Goal: Check status: Check status

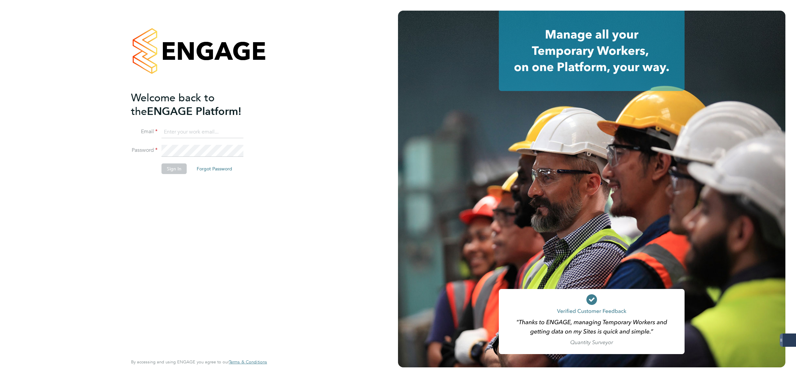
type input "[PERSON_NAME][EMAIL_ADDRESS][PERSON_NAME][DOMAIN_NAME]"
click at [176, 165] on button "Sign In" at bounding box center [174, 168] width 25 height 11
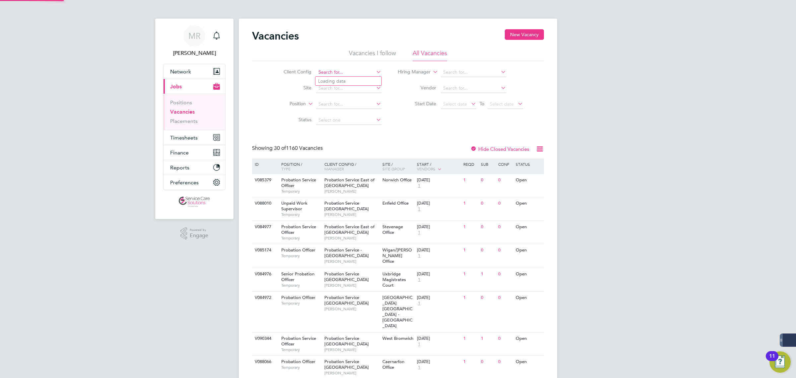
click at [336, 72] on input at bounding box center [348, 72] width 65 height 9
type input "e"
click at [188, 141] on button "Timesheets" at bounding box center [195, 137] width 62 height 15
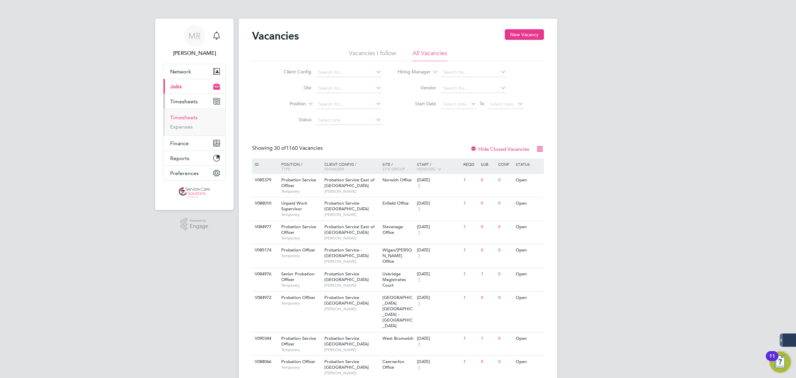
click at [178, 118] on link "Timesheets" at bounding box center [184, 117] width 28 height 6
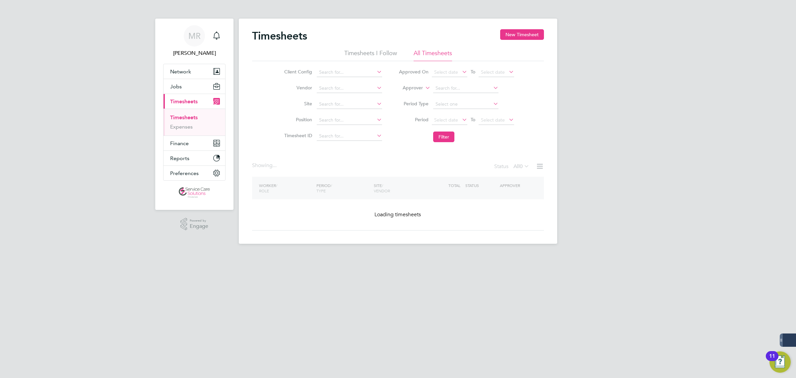
click at [410, 90] on label "Approver" at bounding box center [408, 88] width 30 height 7
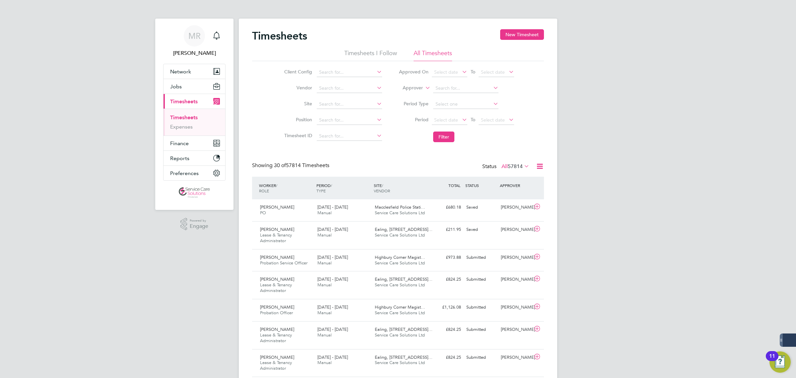
drag, startPoint x: 405, startPoint y: 93, endPoint x: 432, endPoint y: 91, distance: 27.0
click at [405, 94] on li "Worker" at bounding box center [406, 95] width 33 height 9
click at [449, 89] on input at bounding box center [465, 88] width 65 height 9
click at [450, 104] on li "Ern est Lee" at bounding box center [466, 106] width 66 height 9
type input "Ernest Lee"
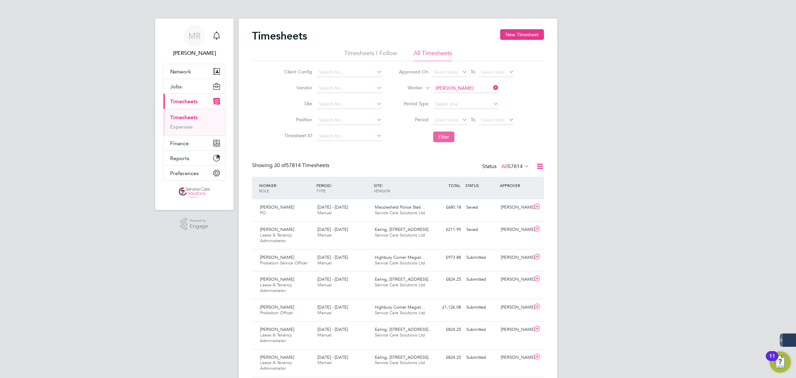
click at [446, 138] on button "Filter" at bounding box center [443, 136] width 21 height 11
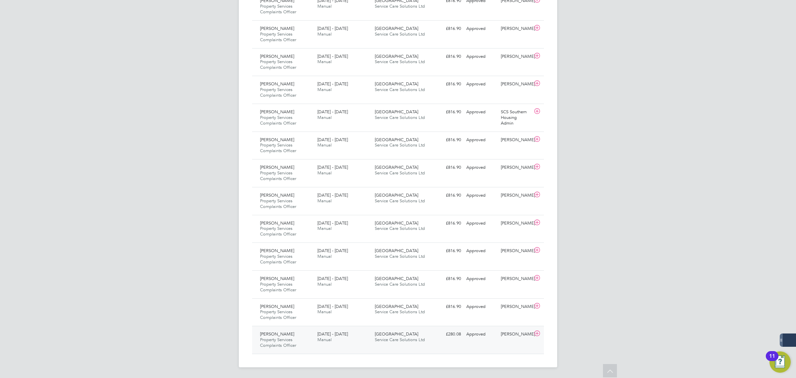
click at [351, 344] on div "18 - 24 Sep 2023 Manual" at bounding box center [343, 336] width 57 height 17
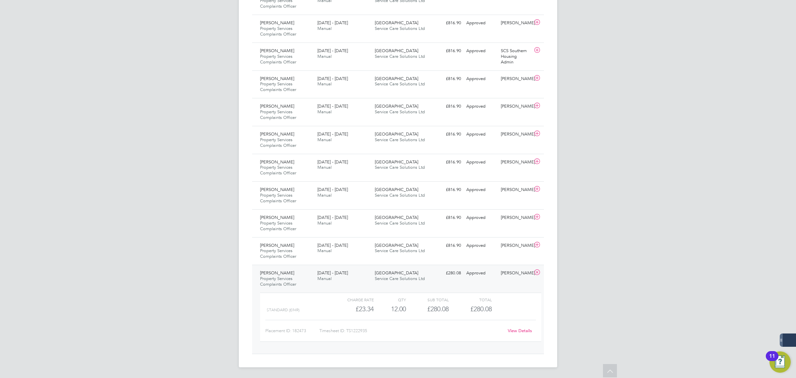
click at [522, 329] on link "View Details" at bounding box center [520, 330] width 24 height 6
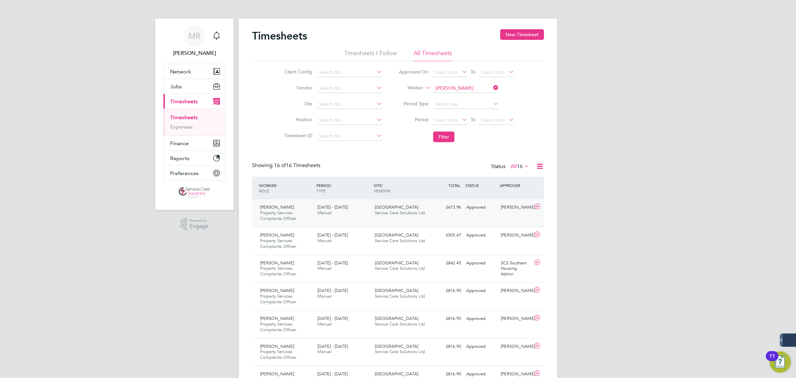
click at [394, 213] on span "Service Care Solutions Ltd" at bounding box center [400, 213] width 50 height 6
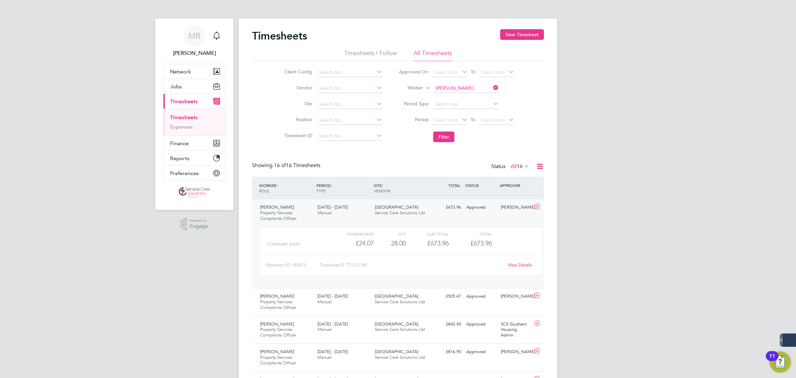
click at [523, 268] on div "View Details" at bounding box center [520, 264] width 33 height 11
click at [522, 264] on link "View Details" at bounding box center [520, 265] width 24 height 6
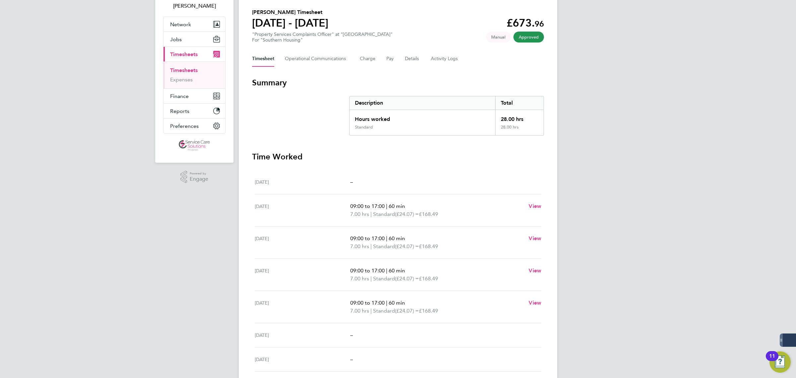
scroll to position [99, 0]
